Goal: Information Seeking & Learning: Find specific fact

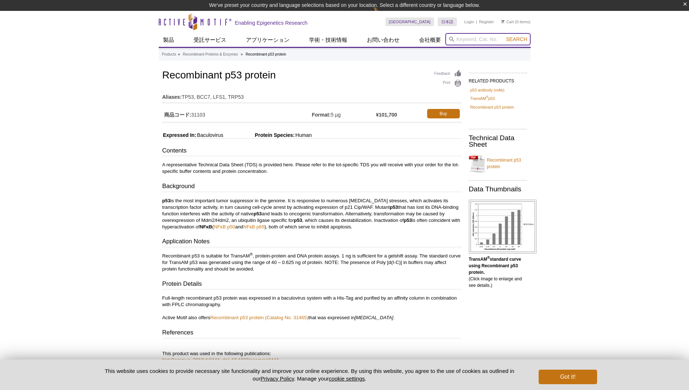
click at [477, 36] on input "search" at bounding box center [487, 39] width 85 height 12
type input "ｐ"
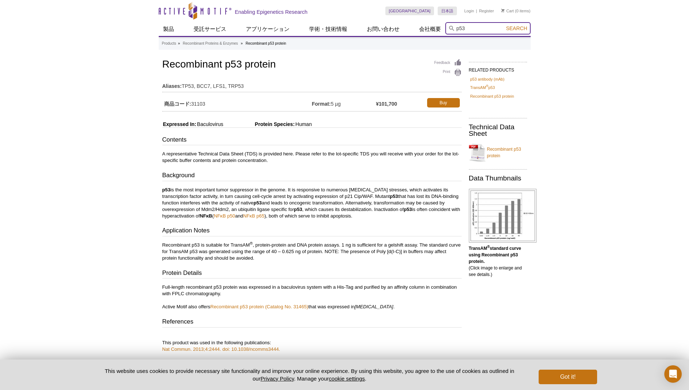
type input "p53"
click at [504, 25] on button "Search" at bounding box center [516, 28] width 25 height 7
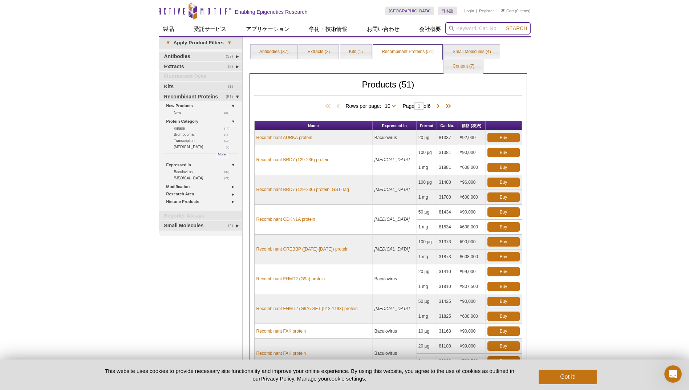
click at [471, 25] on input "search" at bounding box center [487, 28] width 85 height 12
type input "TP53"
click at [504, 25] on button "Search" at bounding box center [516, 28] width 25 height 7
